Goal: Task Accomplishment & Management: Complete application form

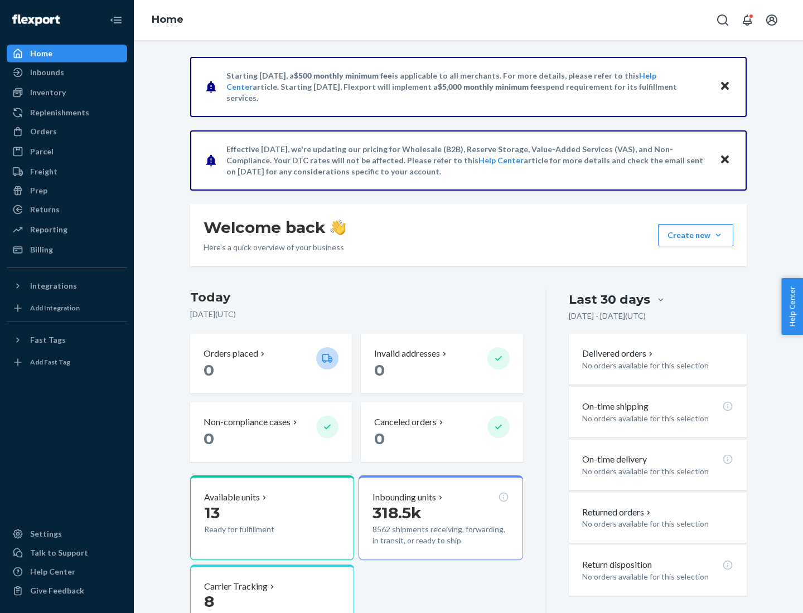
click at [718, 235] on button "Create new Create new inbound Create new order Create new product" at bounding box center [695, 235] width 75 height 22
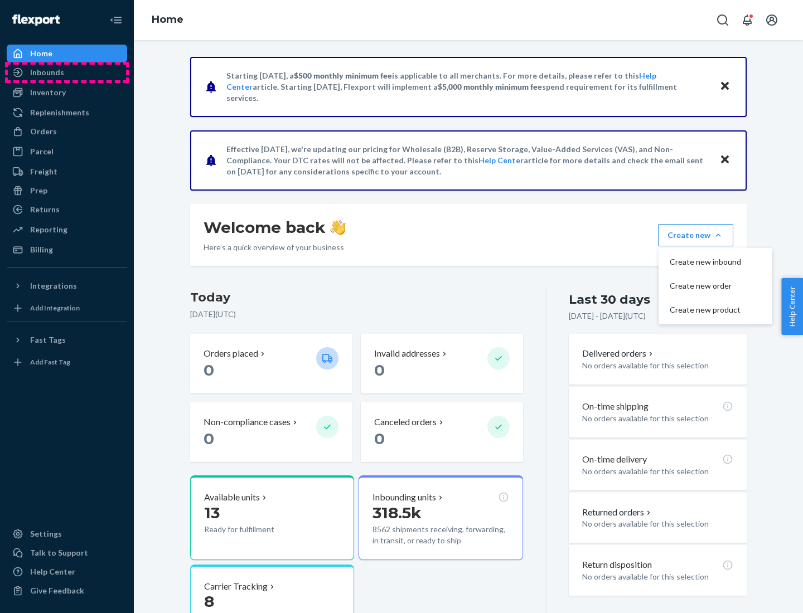
click at [67, 72] on div "Inbounds" at bounding box center [67, 73] width 118 height 16
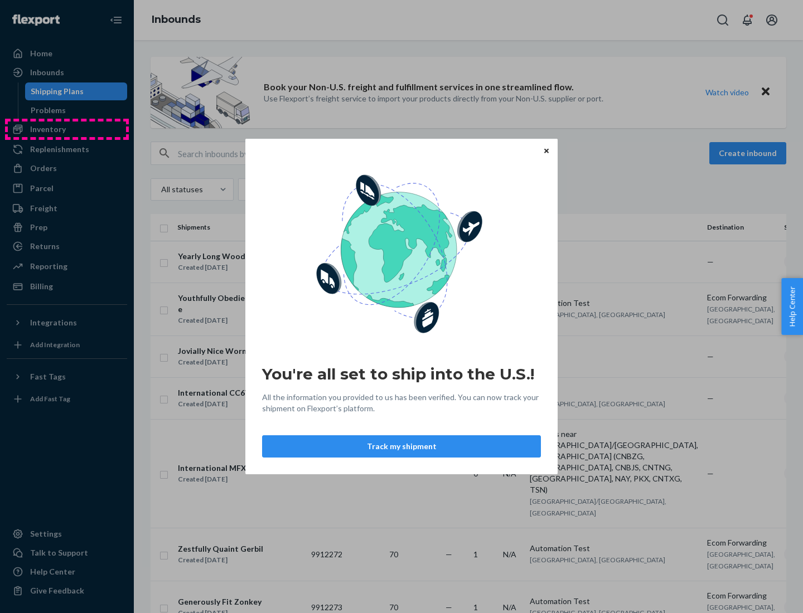
click at [67, 129] on div "You're all set to ship into the U.S.! All the information you provided to us ha…" at bounding box center [401, 306] width 803 height 613
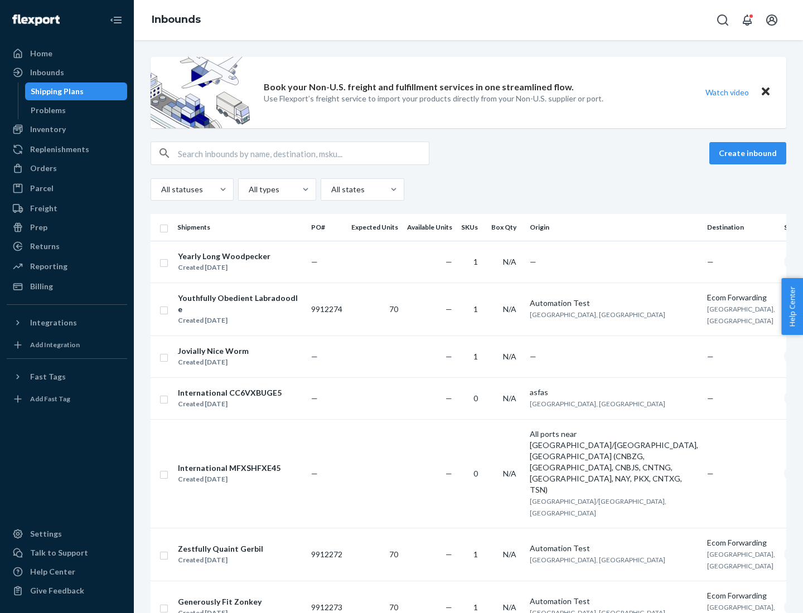
click at [468, 20] on div "Inbounds" at bounding box center [468, 20] width 669 height 40
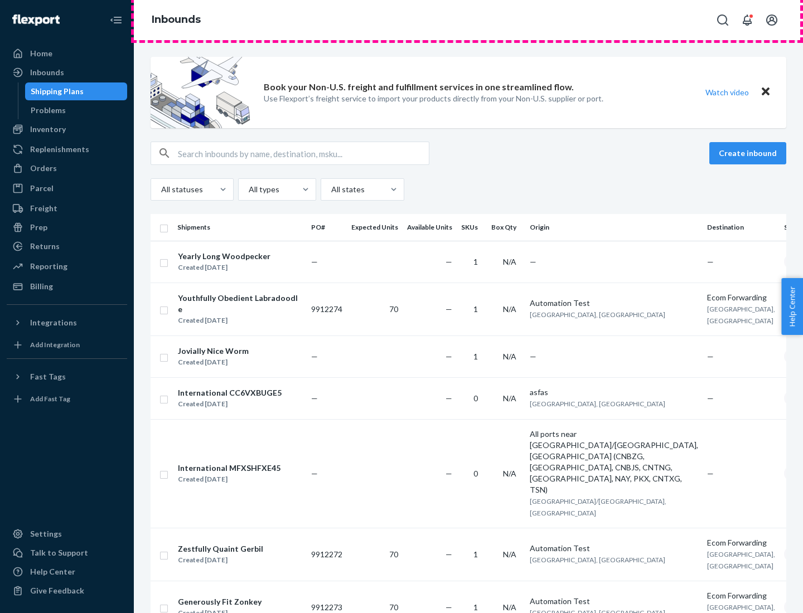
click at [468, 20] on div "Inbounds" at bounding box center [468, 20] width 669 height 40
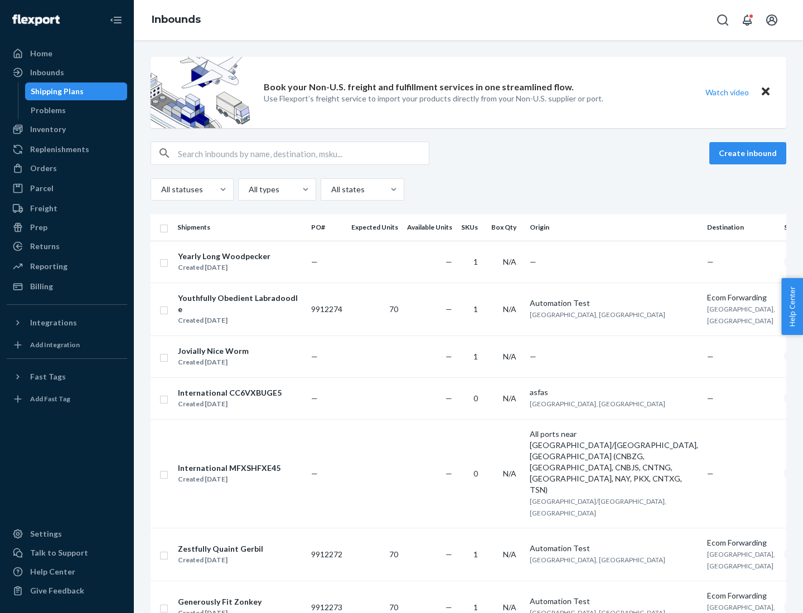
click at [468, 189] on div "All statuses All types All states" at bounding box center [467, 189] width 635 height 22
click at [55, 91] on div "Shipping Plans" at bounding box center [57, 91] width 53 height 11
click at [749, 153] on button "Create inbound" at bounding box center [747, 153] width 77 height 22
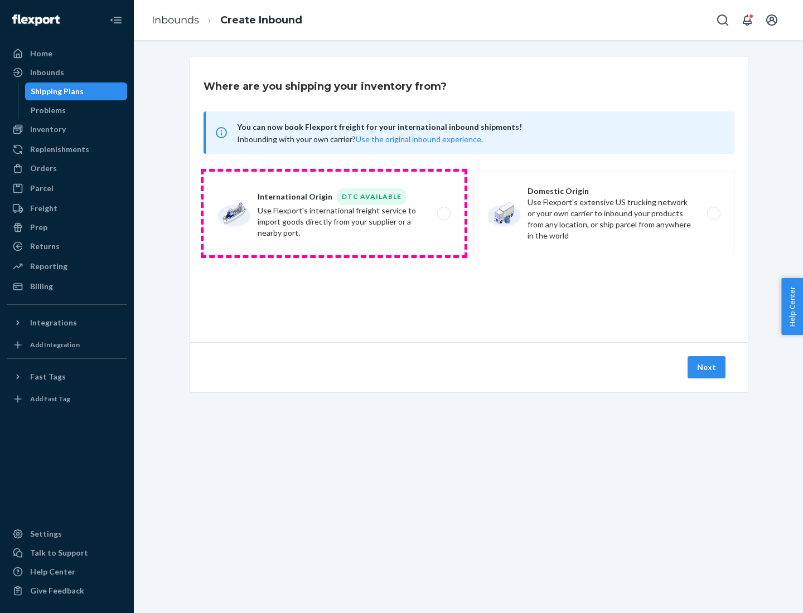
click at [334, 213] on label "International Origin DTC Available Use Flexport's international freight service…" at bounding box center [333, 214] width 261 height 84
click at [443, 213] on input "International Origin DTC Available Use Flexport's international freight service…" at bounding box center [446, 213] width 7 height 7
radio input "true"
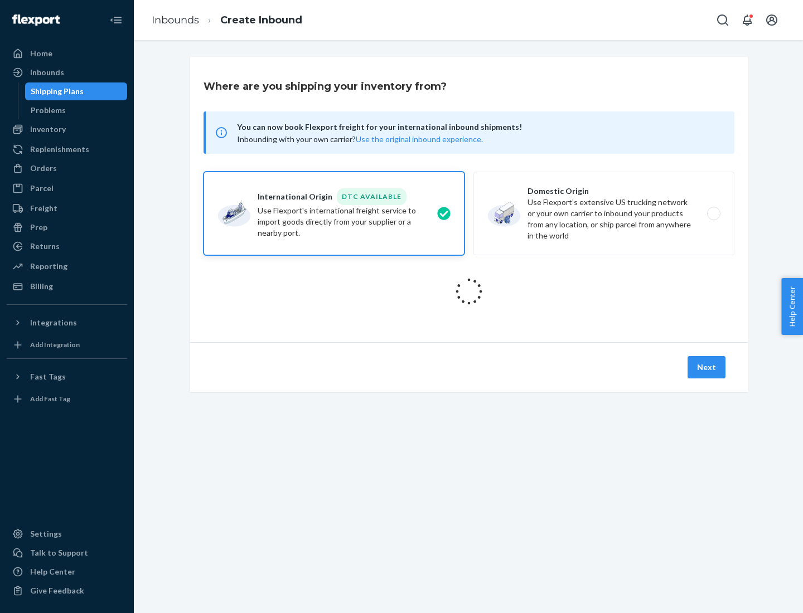
click at [469, 291] on icon at bounding box center [469, 292] width 40 height 40
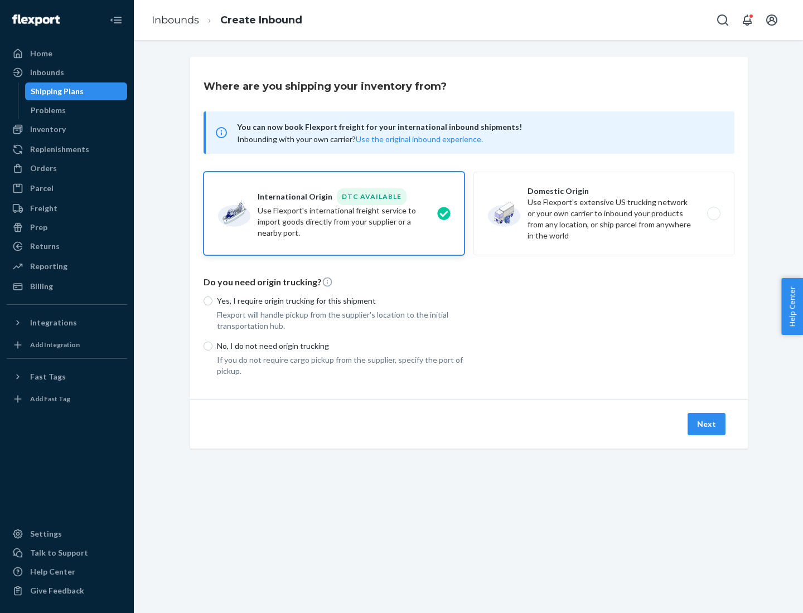
click at [341, 300] on p "Yes, I require origin trucking for this shipment" at bounding box center [340, 300] width 247 height 11
click at [212, 300] on input "Yes, I require origin trucking for this shipment" at bounding box center [207, 300] width 9 height 9
radio input "true"
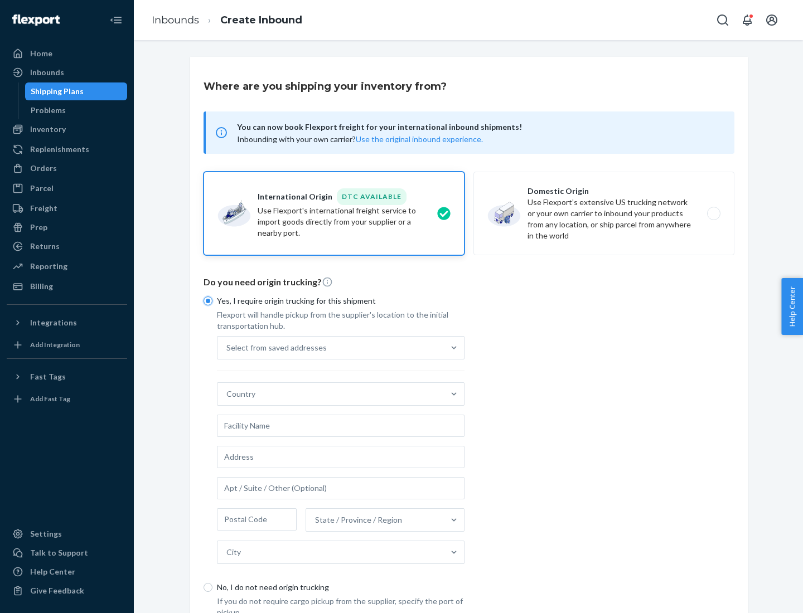
scroll to position [21, 0]
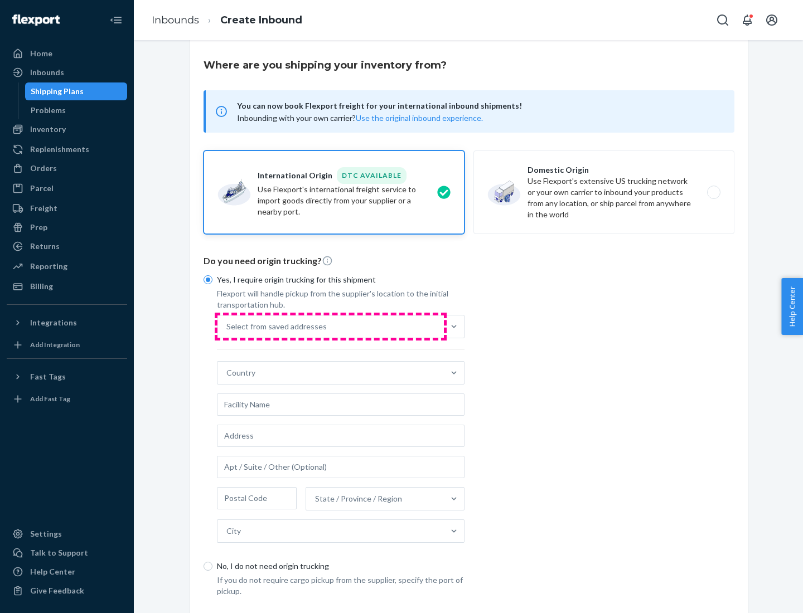
click at [330, 326] on div "Select from saved addresses" at bounding box center [330, 326] width 226 height 22
click at [227, 326] on input "Select from saved addresses" at bounding box center [226, 326] width 1 height 11
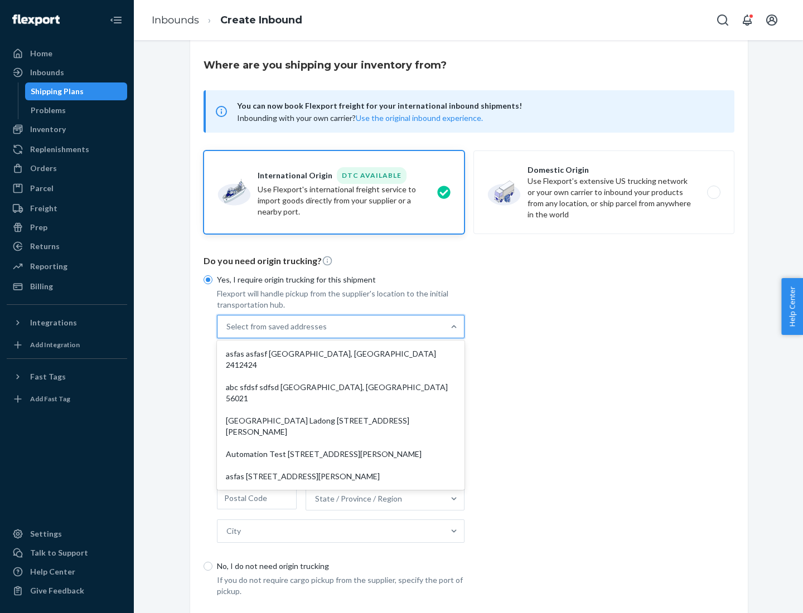
scroll to position [48, 0]
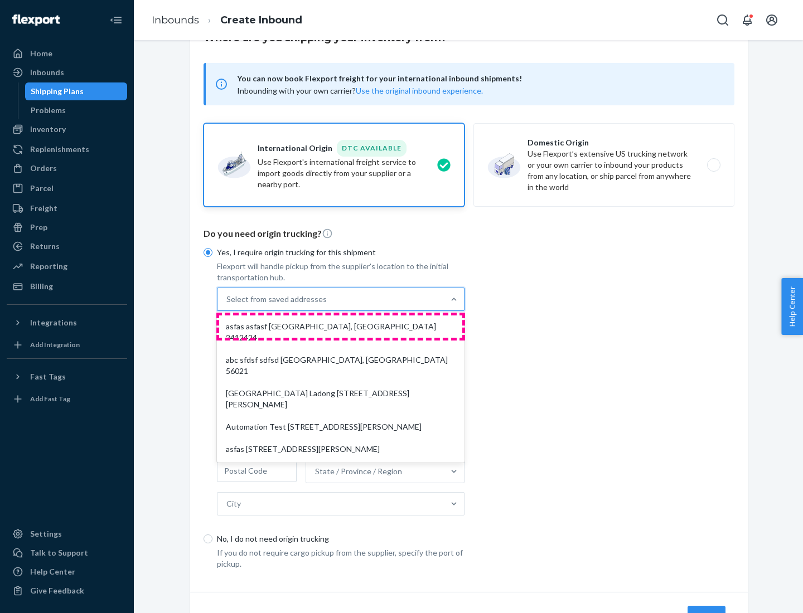
click at [341, 326] on div "asfas asfasf [GEOGRAPHIC_DATA], [GEOGRAPHIC_DATA] 2412424" at bounding box center [340, 331] width 243 height 33
click at [227, 305] on input "option asfas asfasf [GEOGRAPHIC_DATA], [GEOGRAPHIC_DATA] 2412424 focused, 1 of …" at bounding box center [226, 299] width 1 height 11
type input "asfas"
type input "asfasf"
type input "2412424"
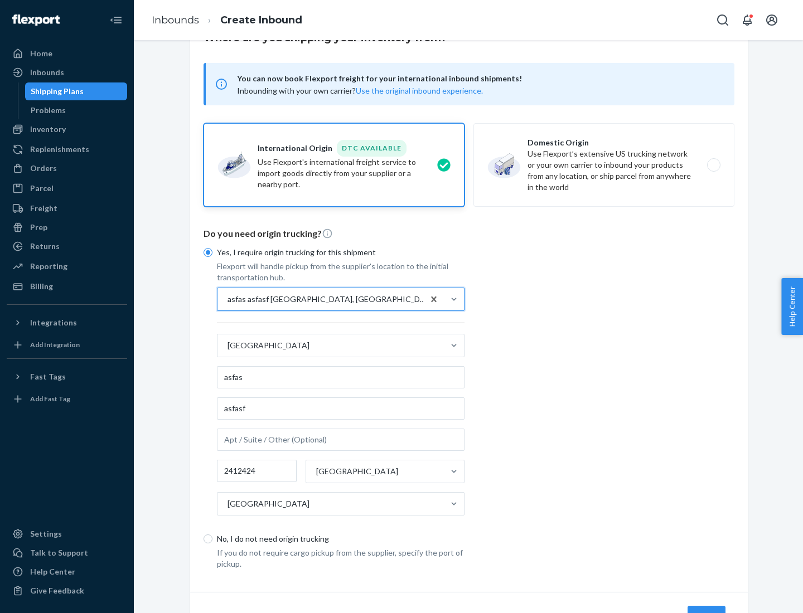
scroll to position [104, 0]
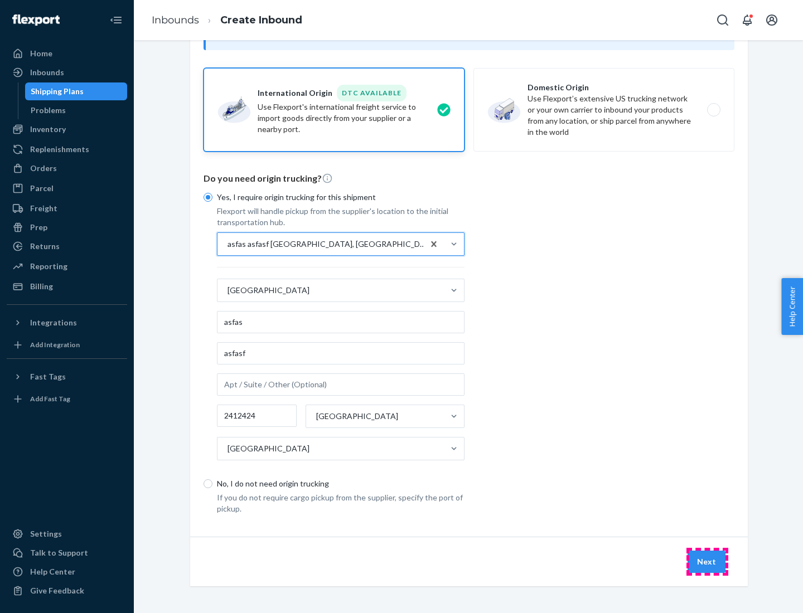
click at [707, 561] on button "Next" at bounding box center [706, 562] width 38 height 22
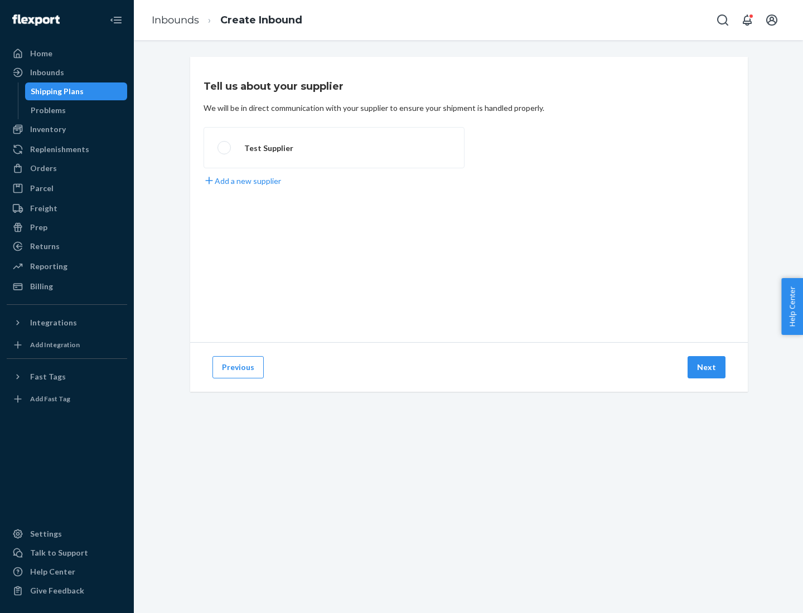
click at [334, 148] on label "Test Supplier" at bounding box center [333, 147] width 261 height 41
click at [225, 148] on input "Test Supplier" at bounding box center [220, 147] width 7 height 7
radio input "true"
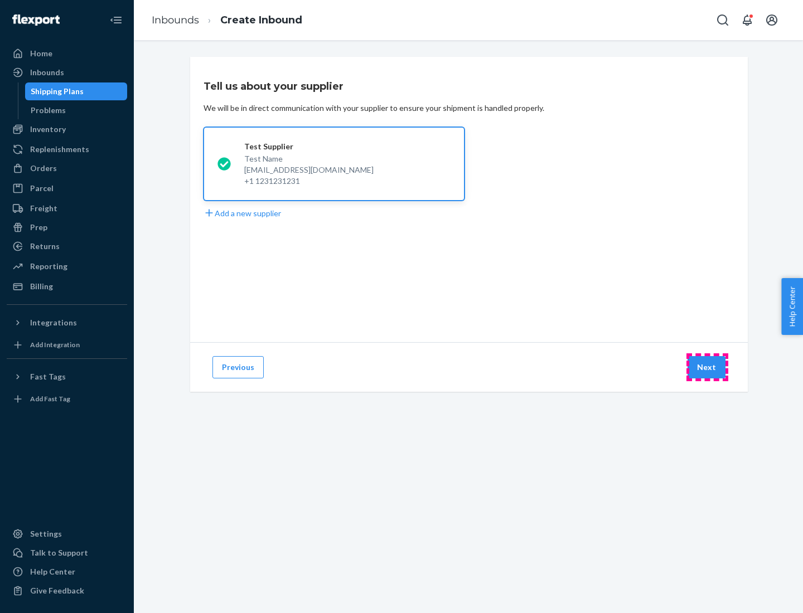
click at [707, 367] on button "Next" at bounding box center [706, 367] width 38 height 22
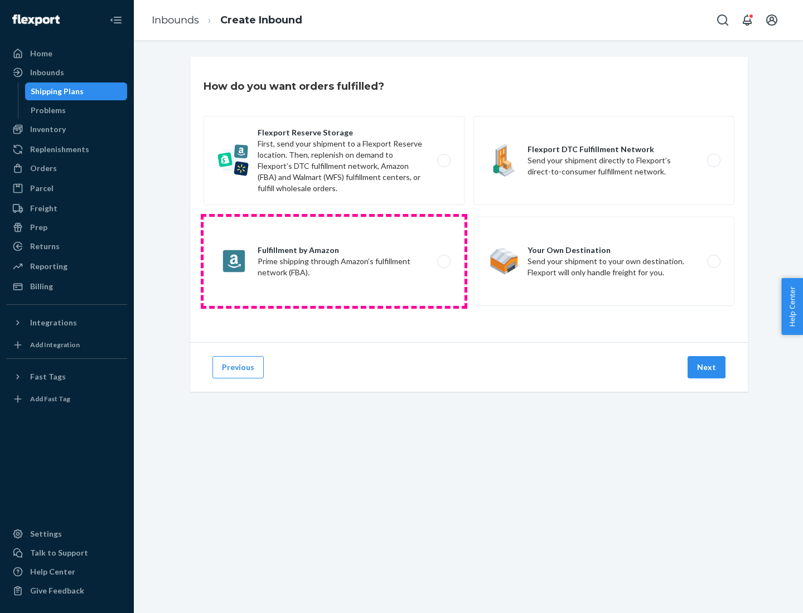
click at [334, 261] on label "Fulfillment by Amazon Prime shipping through Amazon’s fulfillment network (FBA)." at bounding box center [333, 261] width 261 height 89
click at [443, 261] on input "Fulfillment by Amazon Prime shipping through Amazon’s fulfillment network (FBA)." at bounding box center [446, 261] width 7 height 7
radio input "true"
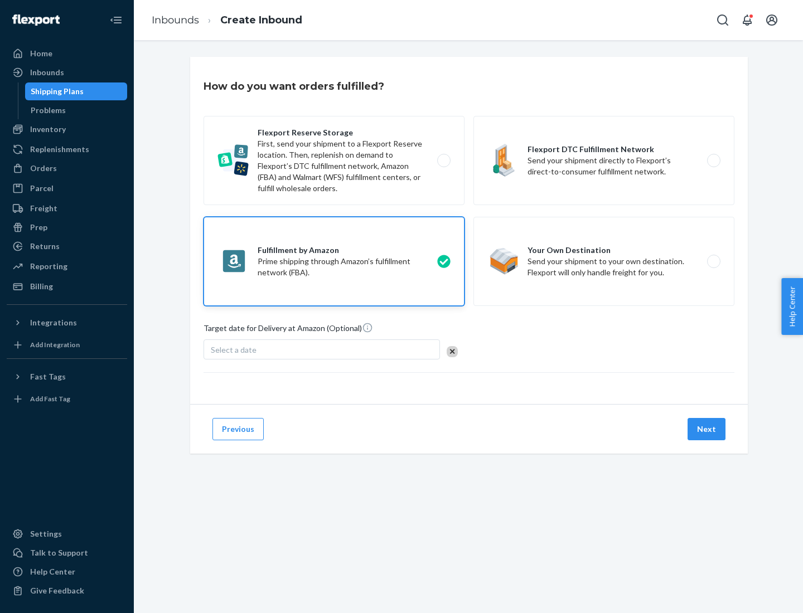
click at [707, 429] on button "Next" at bounding box center [706, 429] width 38 height 22
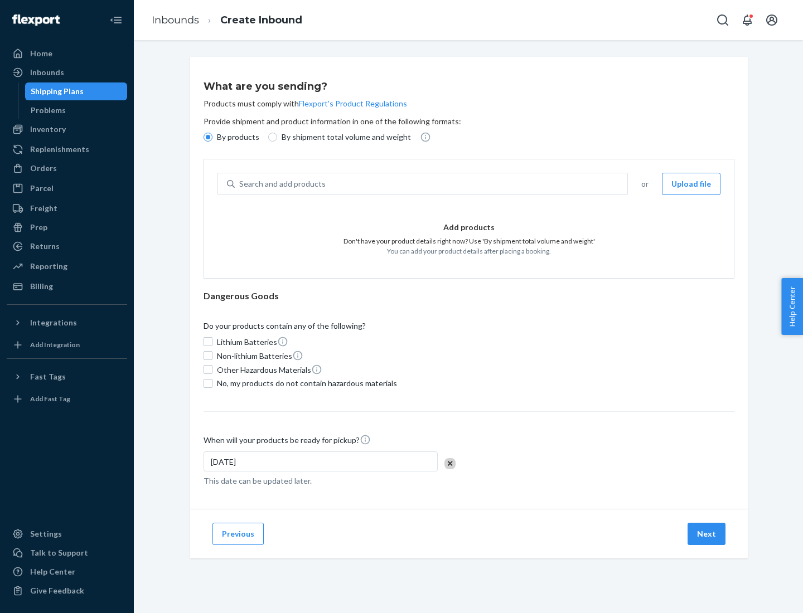
click at [343, 137] on p "By shipment total volume and weight" at bounding box center [345, 137] width 129 height 11
click at [277, 137] on input "By shipment total volume and weight" at bounding box center [272, 137] width 9 height 9
radio input "true"
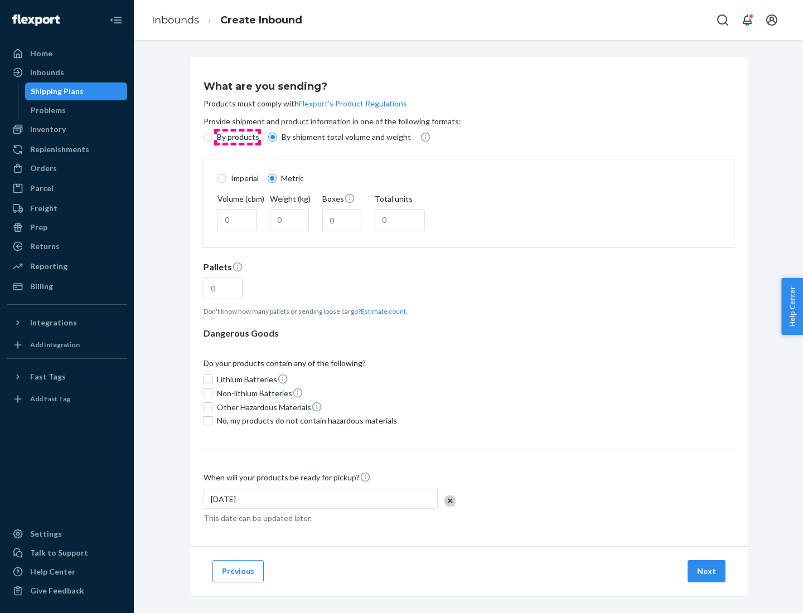
click at [237, 137] on p "By products" at bounding box center [238, 137] width 42 height 11
click at [212, 137] on input "By products" at bounding box center [207, 137] width 9 height 9
radio input "true"
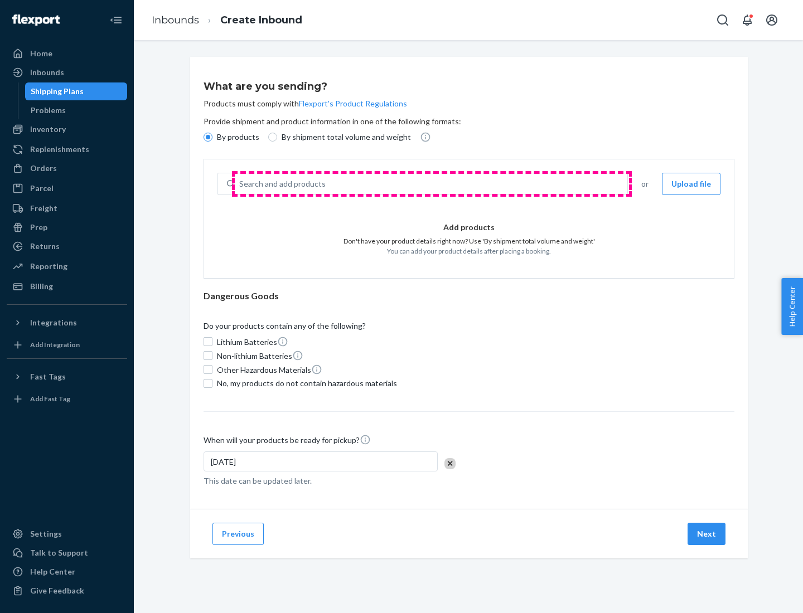
click at [431, 184] on div "Search and add products" at bounding box center [431, 184] width 392 height 20
click at [240, 184] on input "Search and add products" at bounding box center [239, 183] width 1 height 11
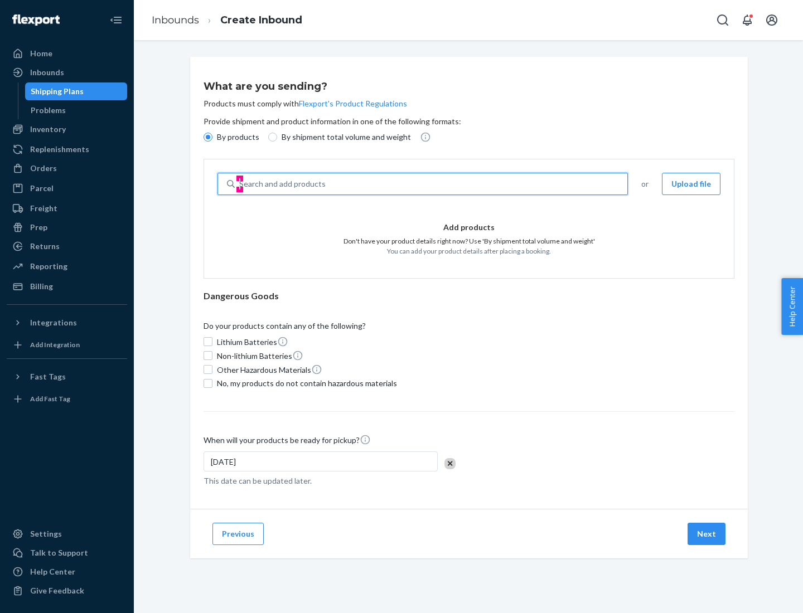
type input "test"
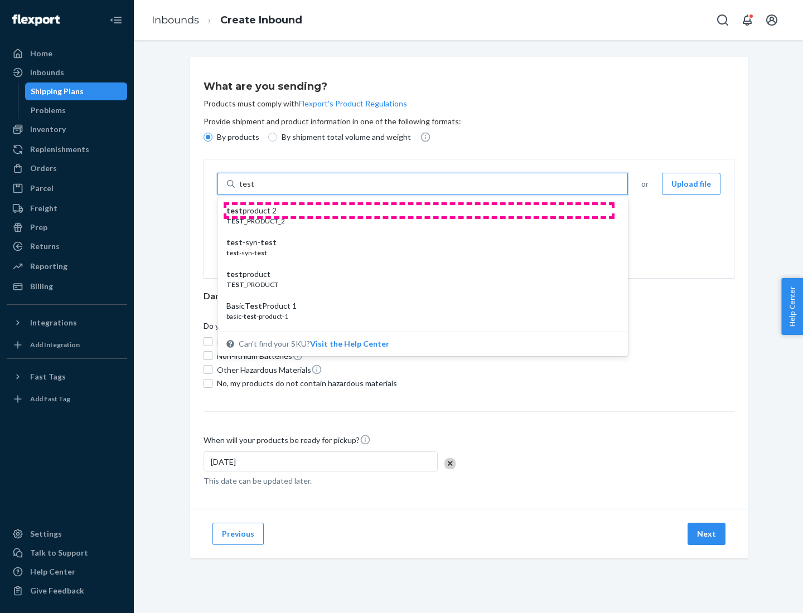
click at [419, 211] on div "test product 2" at bounding box center [417, 210] width 383 height 11
click at [254, 189] on input "test" at bounding box center [246, 183] width 14 height 11
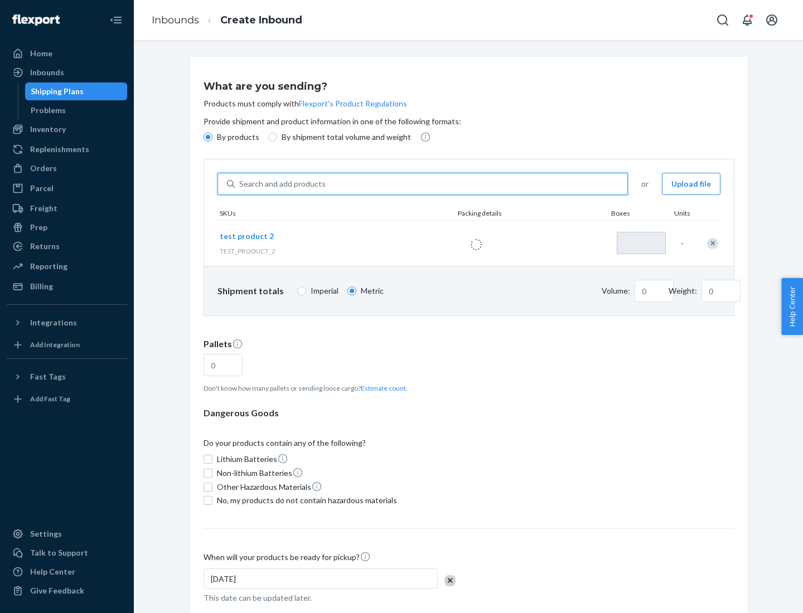
type input "1"
type input "0.02"
type input "22.23"
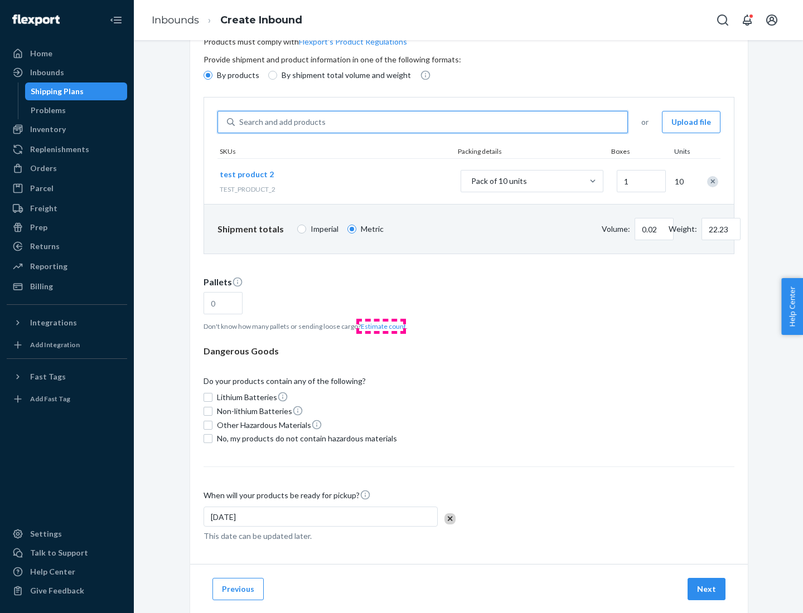
click at [381, 326] on button "Estimate count" at bounding box center [383, 326] width 45 height 9
type input "1"
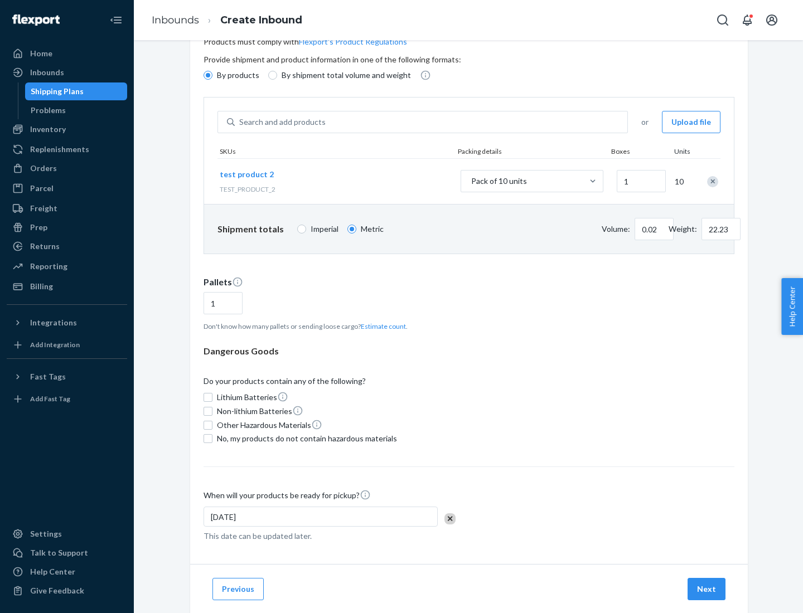
scroll to position [89, 0]
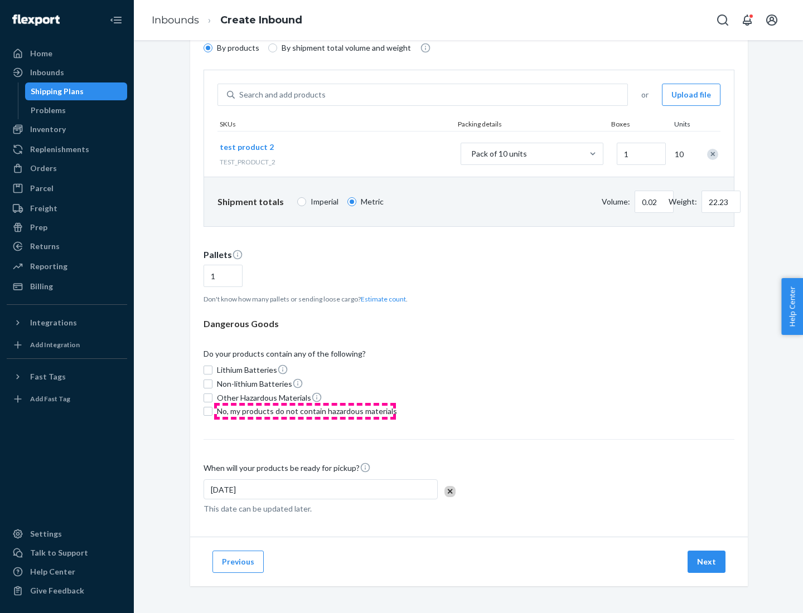
click at [305, 411] on span "No, my products do not contain hazardous materials" at bounding box center [307, 411] width 180 height 11
click at [212, 411] on input "No, my products do not contain hazardous materials" at bounding box center [207, 411] width 9 height 9
checkbox input "true"
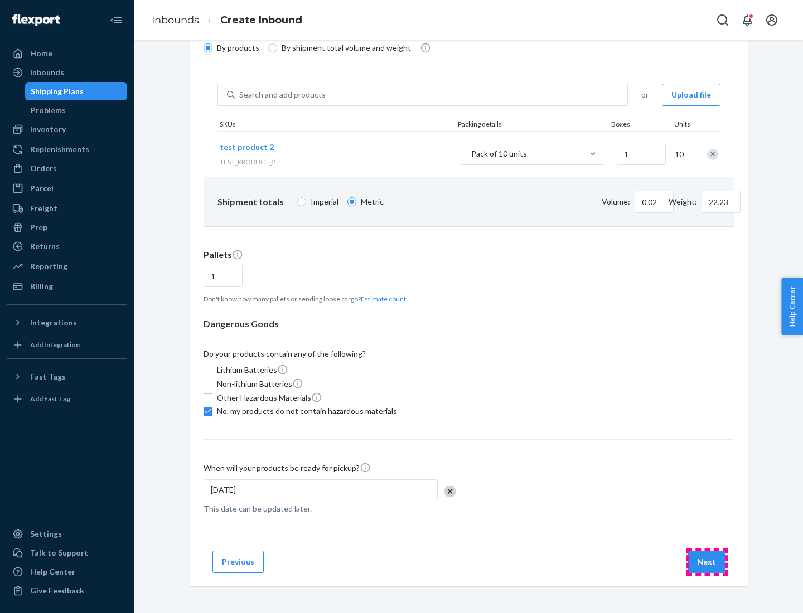
click at [707, 562] on button "Next" at bounding box center [706, 562] width 38 height 22
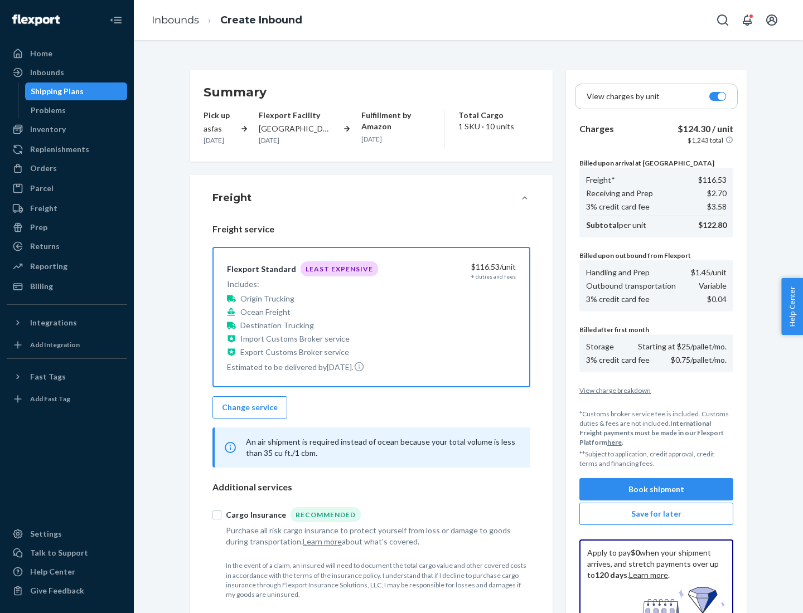
scroll to position [163, 0]
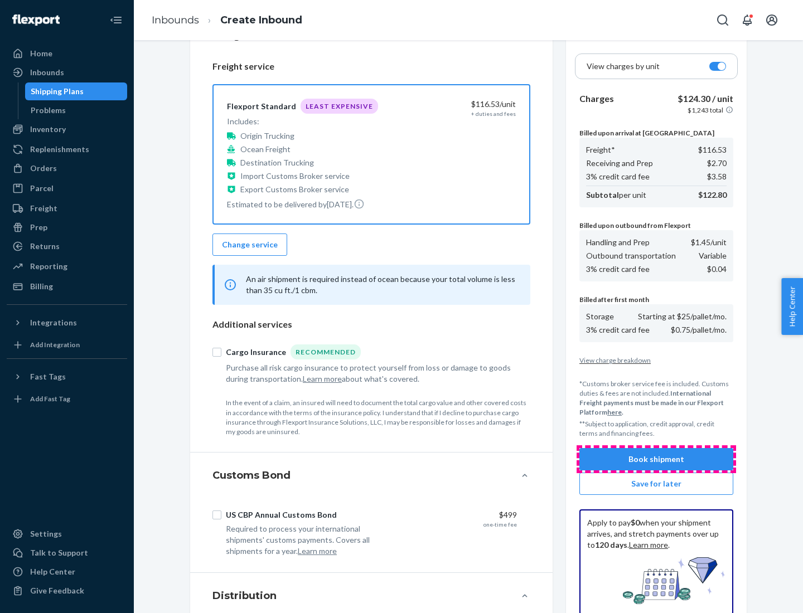
click at [656, 459] on button "Book shipment" at bounding box center [656, 459] width 154 height 22
